Goal: Information Seeking & Learning: Learn about a topic

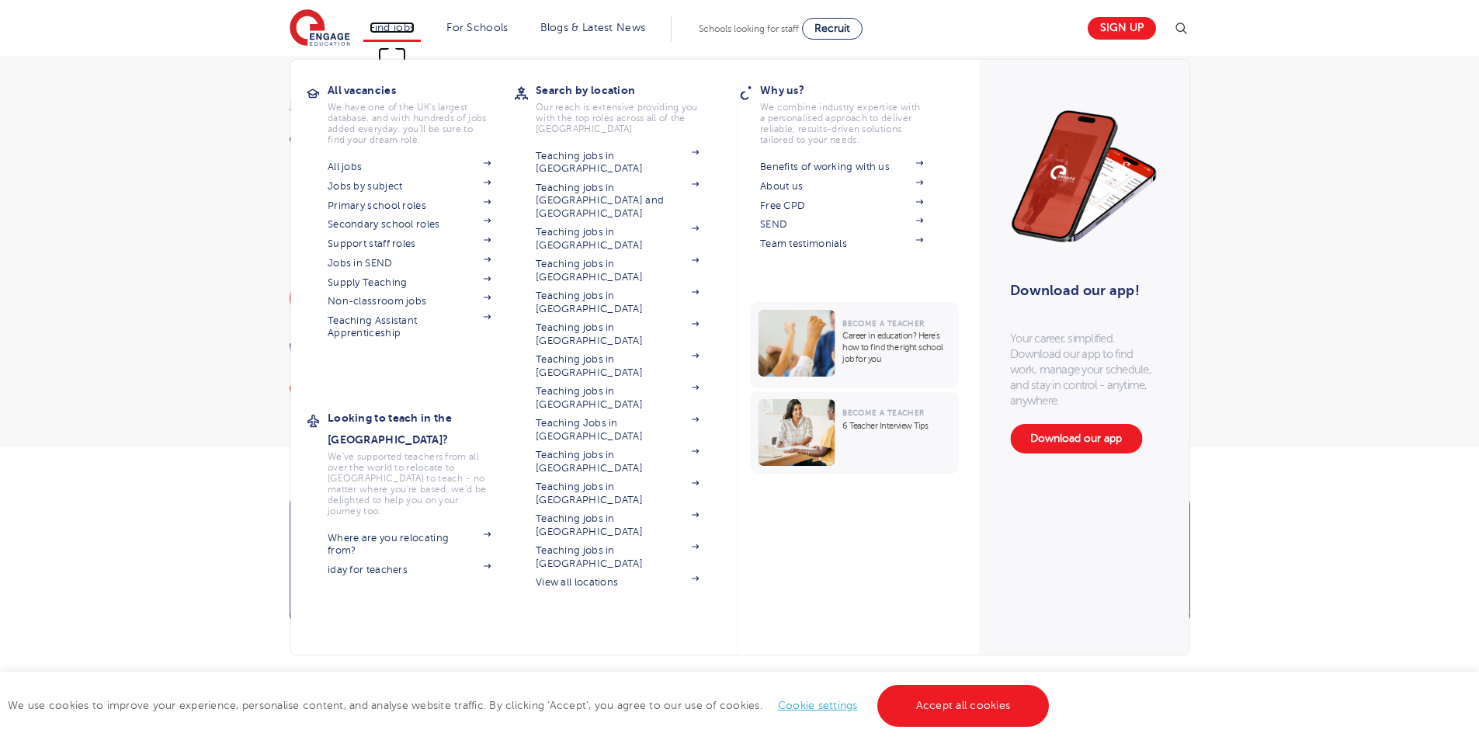
click at [402, 22] on link "Find jobs" at bounding box center [393, 28] width 46 height 12
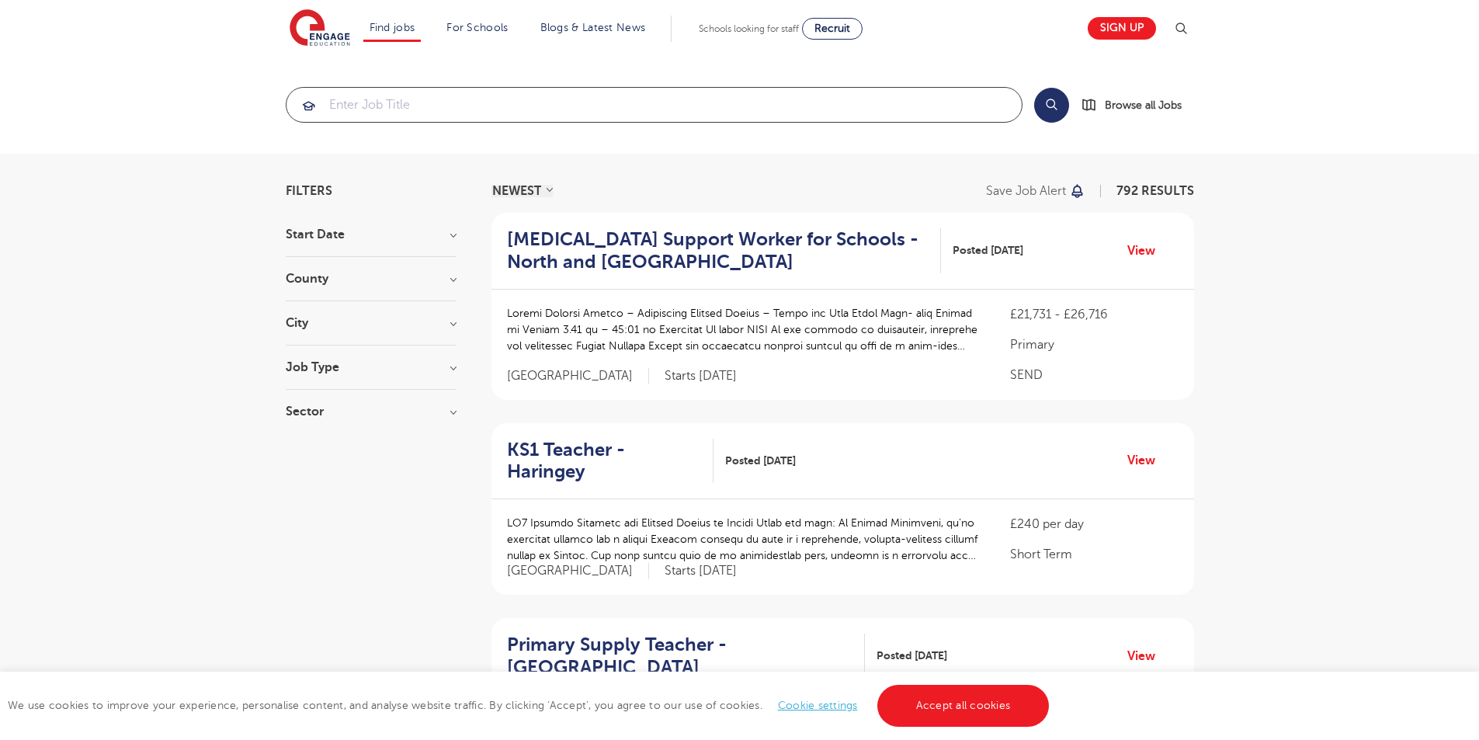
click at [475, 102] on input "search" at bounding box center [654, 105] width 735 height 34
click at [432, 368] on h3 "Job Type" at bounding box center [371, 367] width 171 height 12
click at [415, 370] on h3 "Job Type" at bounding box center [371, 367] width 171 height 12
click at [412, 403] on section "Start Date September 93 November 8 October 4 Show more County London 567 Hertfo…" at bounding box center [371, 330] width 171 height 205
click at [412, 409] on h3 "Sector" at bounding box center [371, 411] width 171 height 12
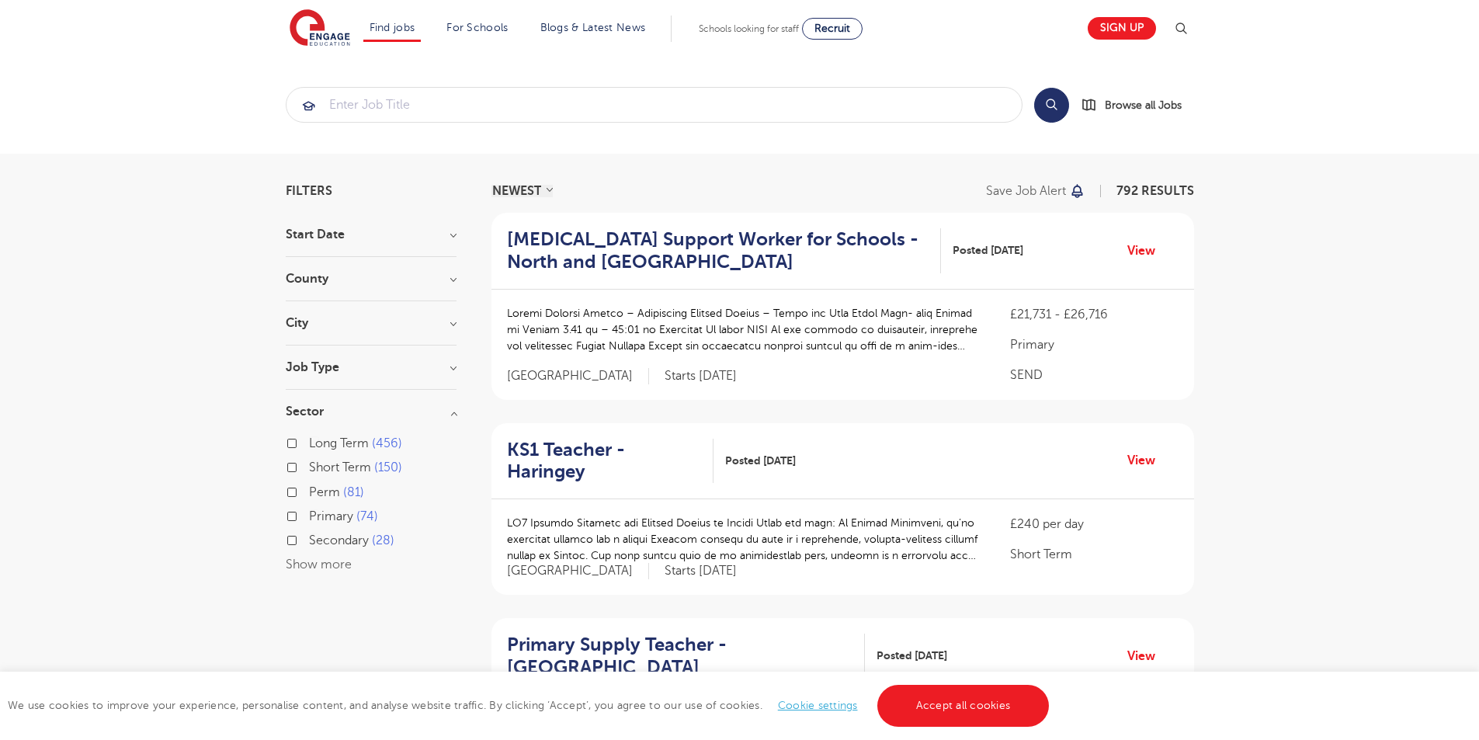
click at [374, 412] on h3 "Sector" at bounding box center [371, 411] width 171 height 12
click at [370, 281] on h3 "County" at bounding box center [371, 279] width 171 height 12
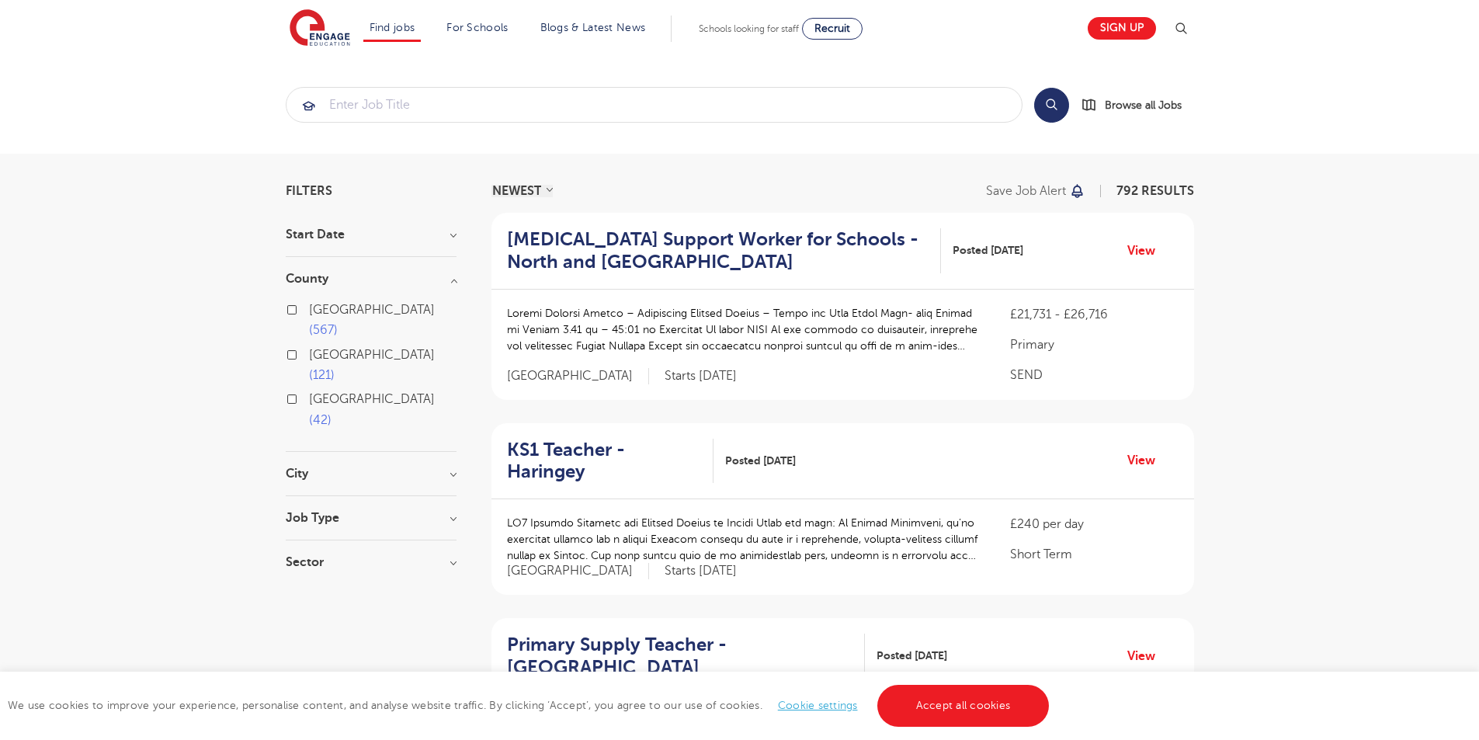
click at [370, 281] on h3 "County" at bounding box center [371, 279] width 171 height 12
click at [393, 241] on div "Start Date September 93 November 8 October 4 Show more" at bounding box center [371, 242] width 171 height 29
click at [393, 235] on h3 "Start Date" at bounding box center [371, 234] width 171 height 12
click at [394, 235] on h3 "Start Date" at bounding box center [371, 234] width 171 height 12
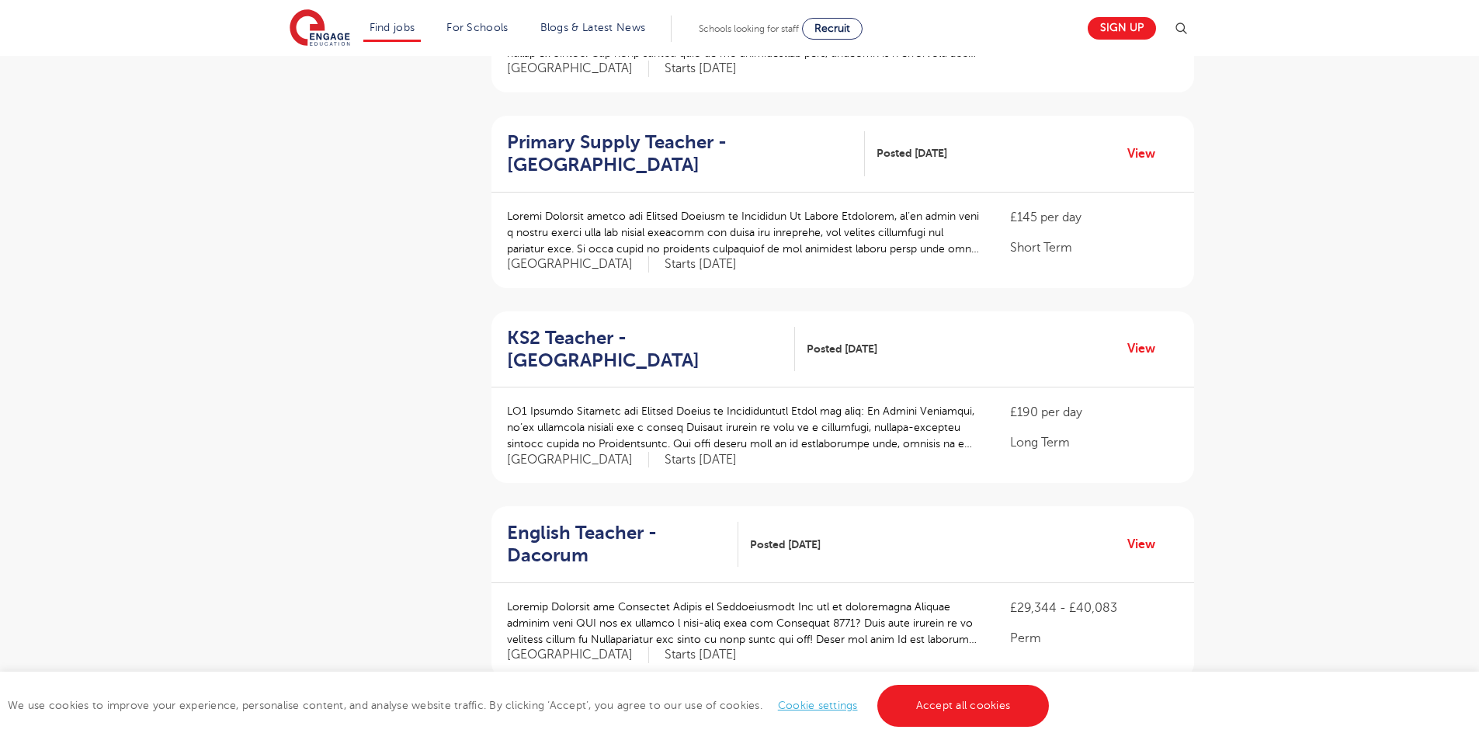
scroll to position [544, 0]
